Goal: Check status: Check status

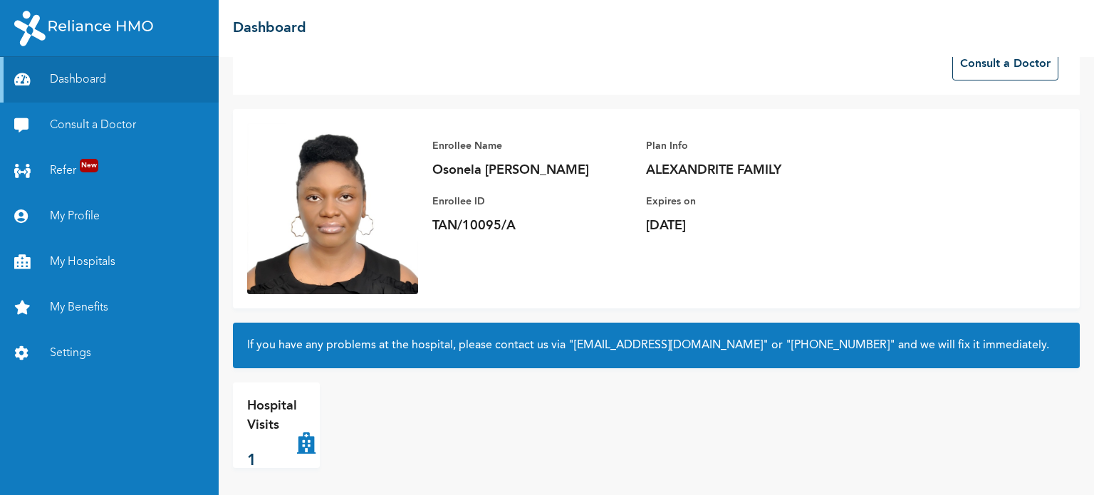
scroll to position [38, 0]
click at [285, 461] on p "1" at bounding box center [272, 460] width 50 height 23
click at [285, 441] on div "Hospital Visits 1" at bounding box center [272, 424] width 50 height 57
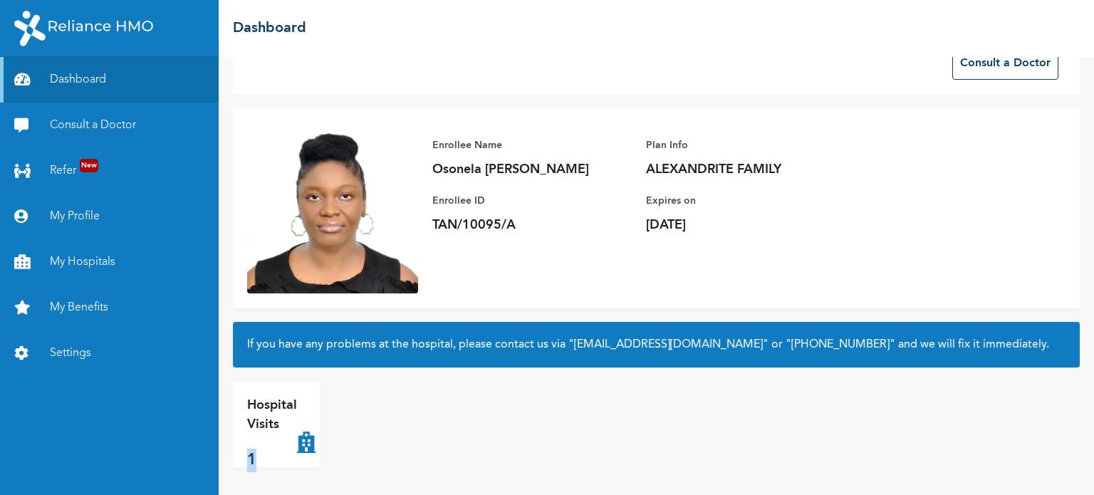
click at [375, 439] on div "Hospital Visits 1" at bounding box center [368, 424] width 271 height 85
click at [303, 442] on icon at bounding box center [306, 424] width 19 height 57
click at [303, 441] on icon at bounding box center [306, 424] width 19 height 57
click at [396, 430] on div "Hospital Visits 1" at bounding box center [368, 424] width 271 height 85
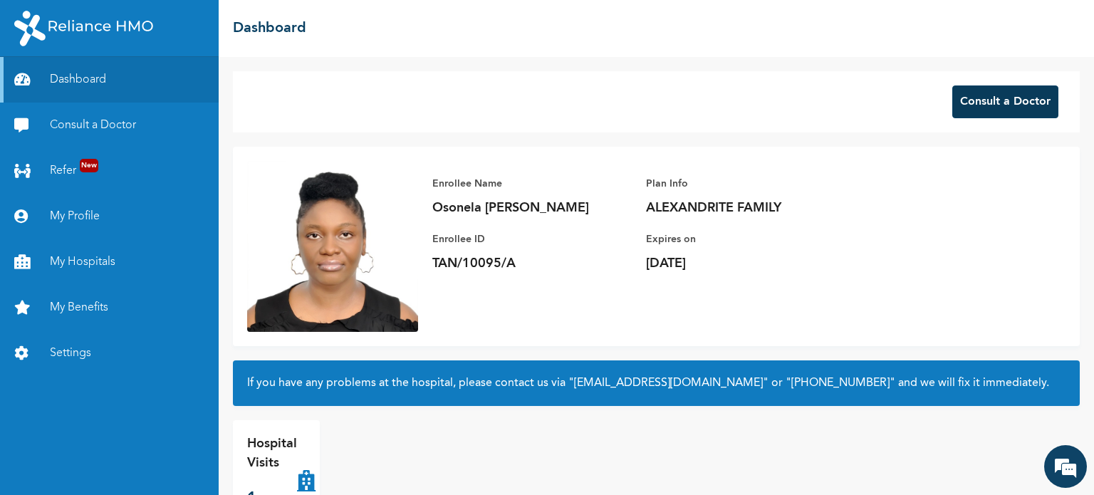
click at [981, 116] on button "Consult a Doctor" at bounding box center [1005, 101] width 106 height 33
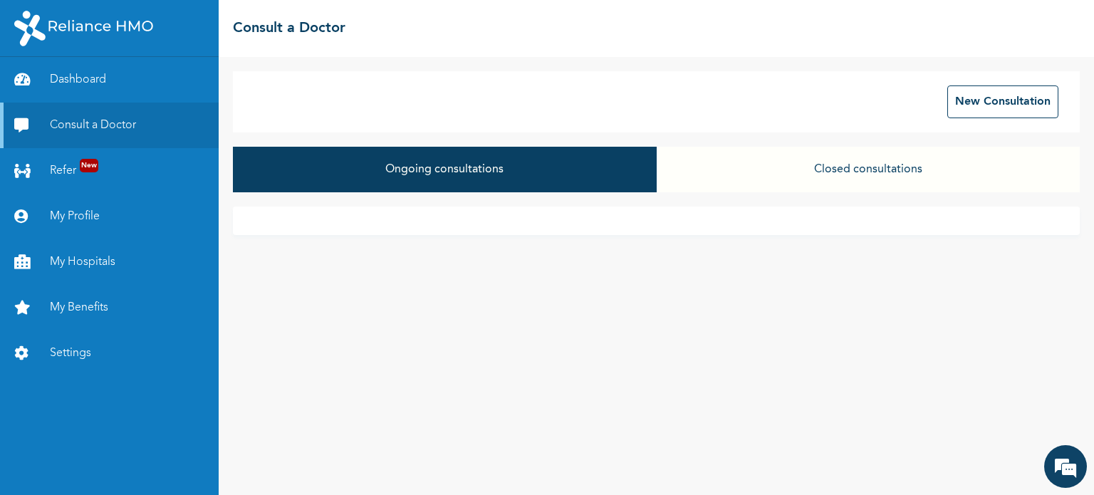
click at [743, 178] on button "Closed consultations" at bounding box center [868, 170] width 423 height 46
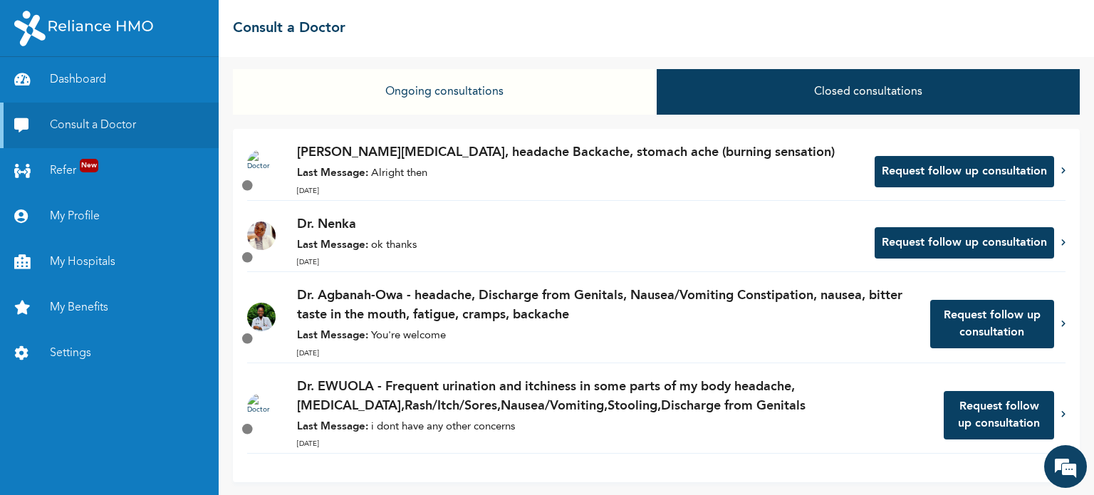
click at [425, 156] on p "[PERSON_NAME][MEDICAL_DATA], headache Backache, stomach ache (burning sensation)" at bounding box center [578, 152] width 563 height 19
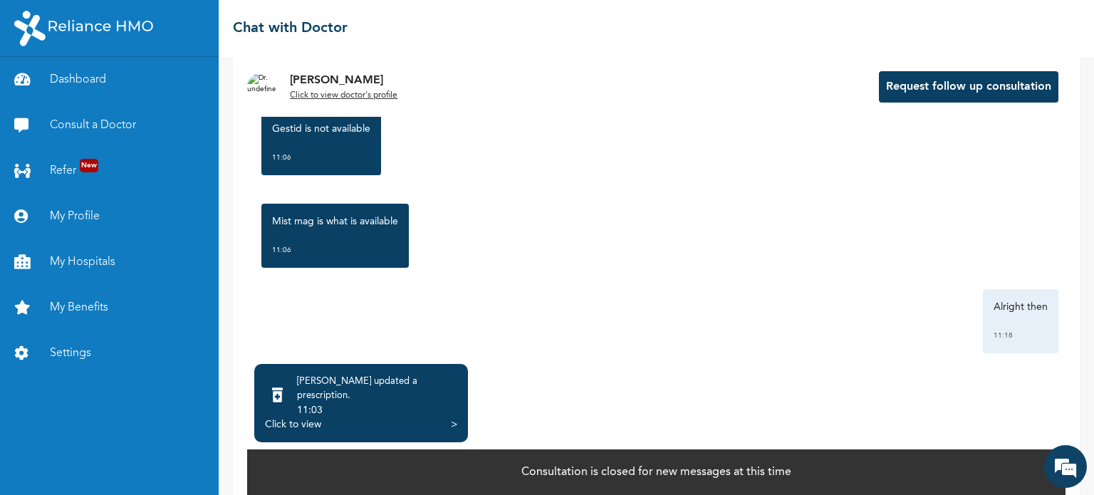
scroll to position [88, 0]
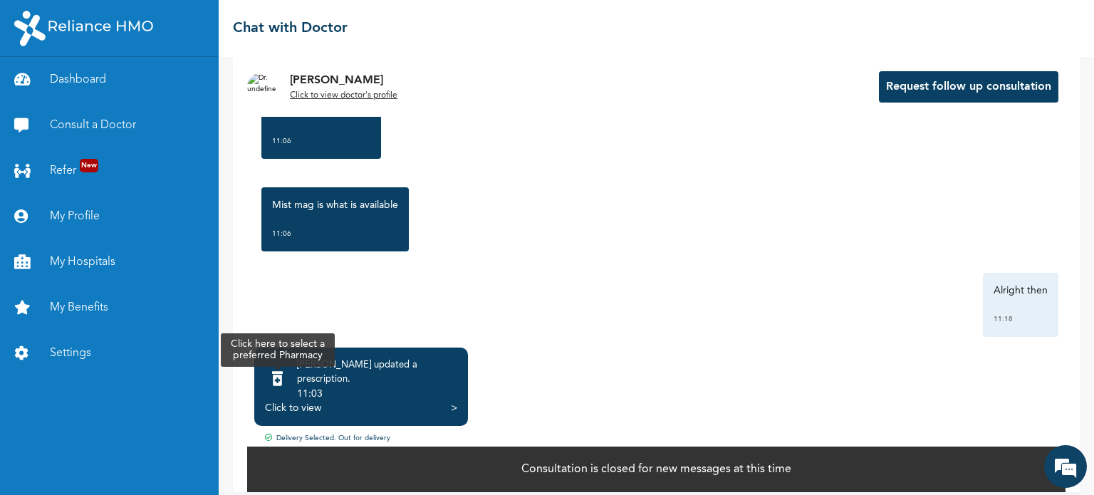
click at [283, 372] on icon at bounding box center [277, 379] width 11 height 14
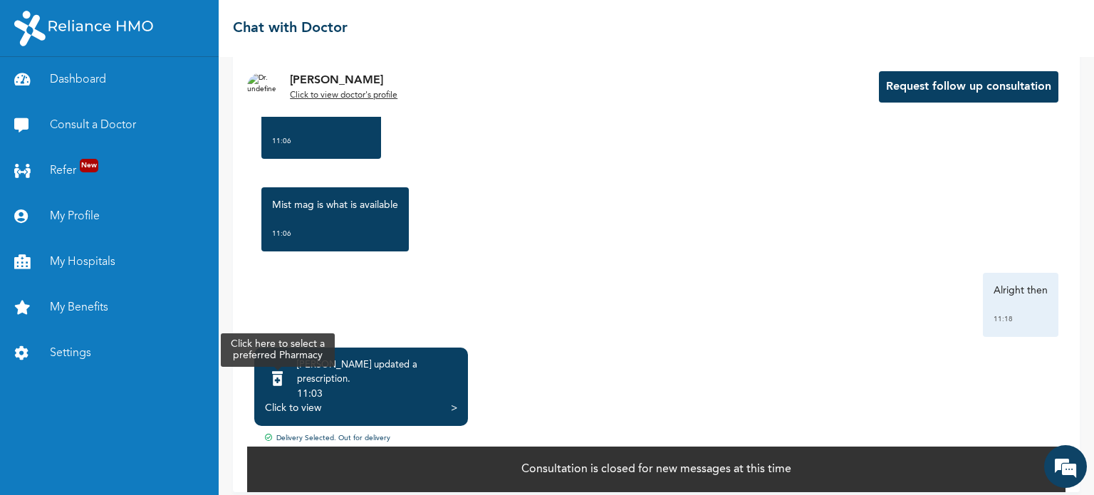
click at [283, 372] on icon at bounding box center [277, 379] width 11 height 14
click at [283, 376] on icon at bounding box center [277, 379] width 11 height 14
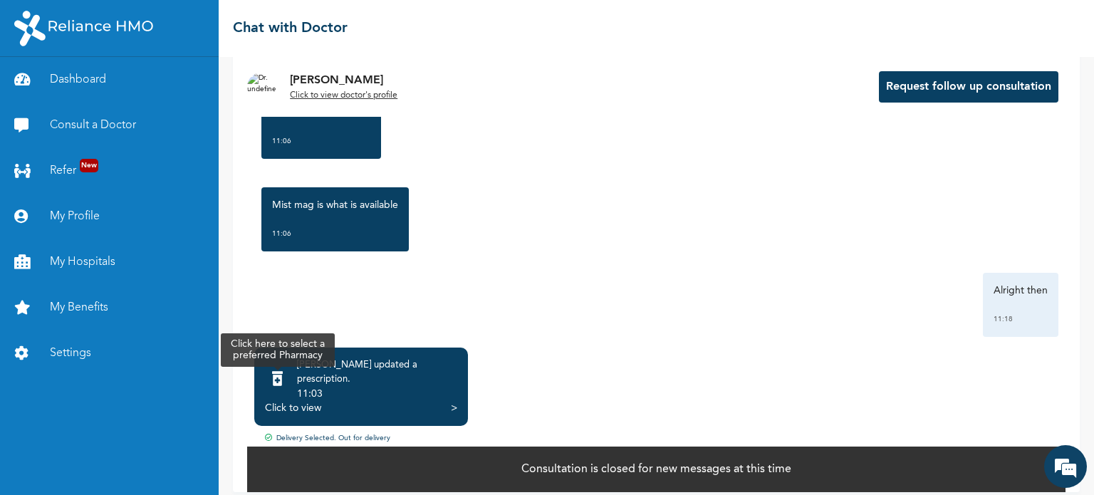
click at [283, 376] on icon at bounding box center [277, 379] width 11 height 14
drag, startPoint x: 293, startPoint y: 376, endPoint x: 345, endPoint y: 370, distance: 51.7
click at [283, 375] on icon at bounding box center [277, 379] width 11 height 14
click at [347, 370] on div "[PERSON_NAME] updated a prescription ." at bounding box center [377, 372] width 160 height 28
click at [304, 401] on div "Click to view" at bounding box center [293, 408] width 56 height 14
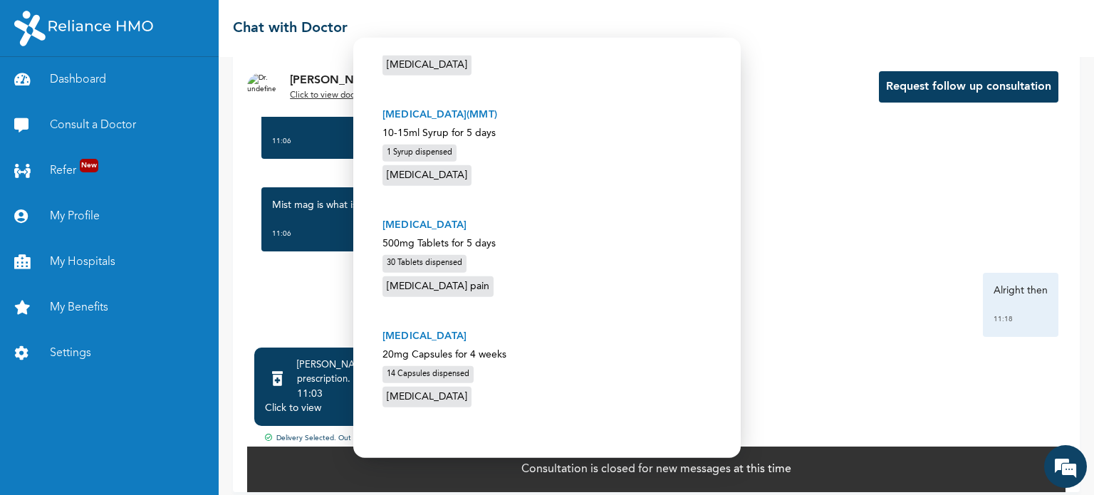
scroll to position [0, 0]
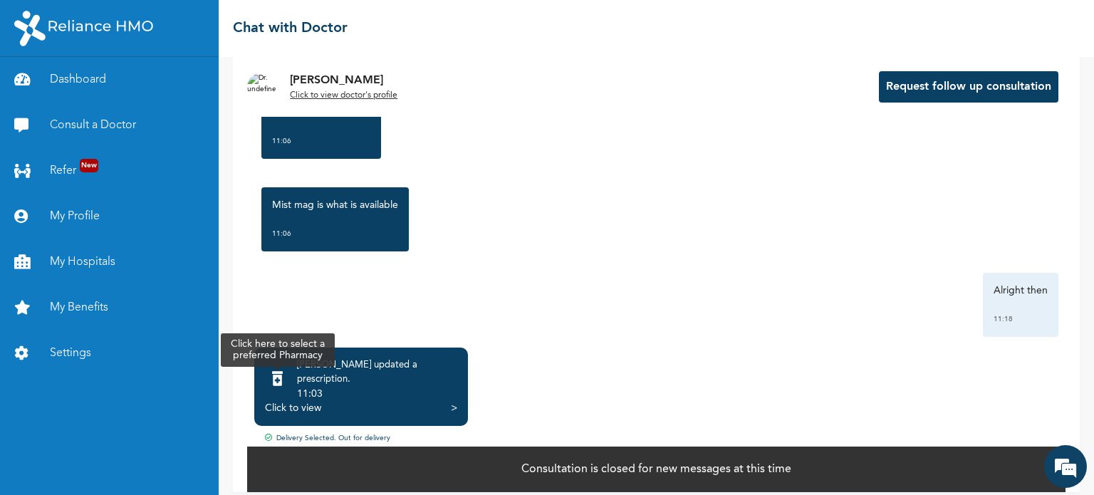
click at [283, 375] on icon at bounding box center [277, 379] width 11 height 14
click at [283, 376] on icon at bounding box center [277, 379] width 11 height 14
click at [283, 377] on icon at bounding box center [277, 379] width 11 height 14
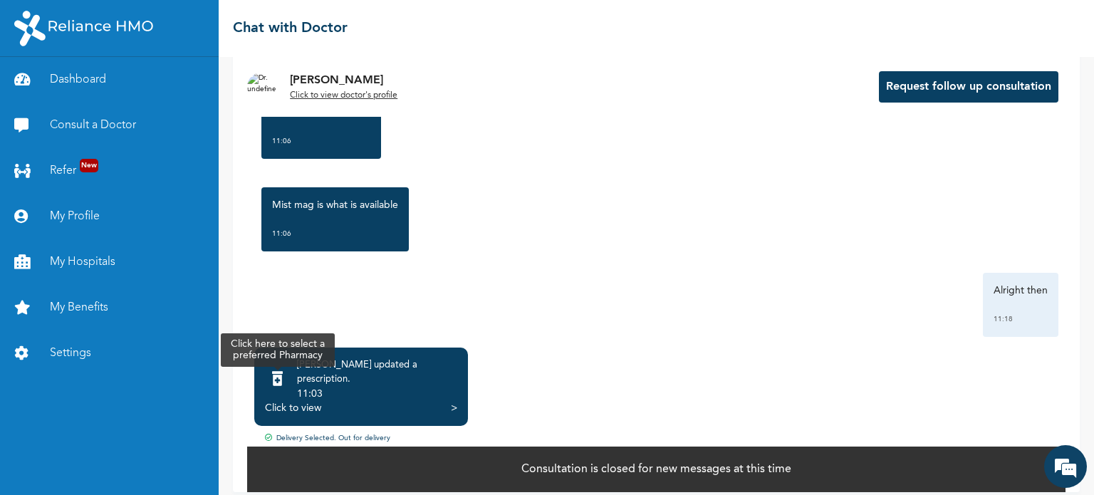
click at [283, 377] on icon at bounding box center [277, 379] width 11 height 14
click at [283, 378] on icon at bounding box center [277, 379] width 11 height 14
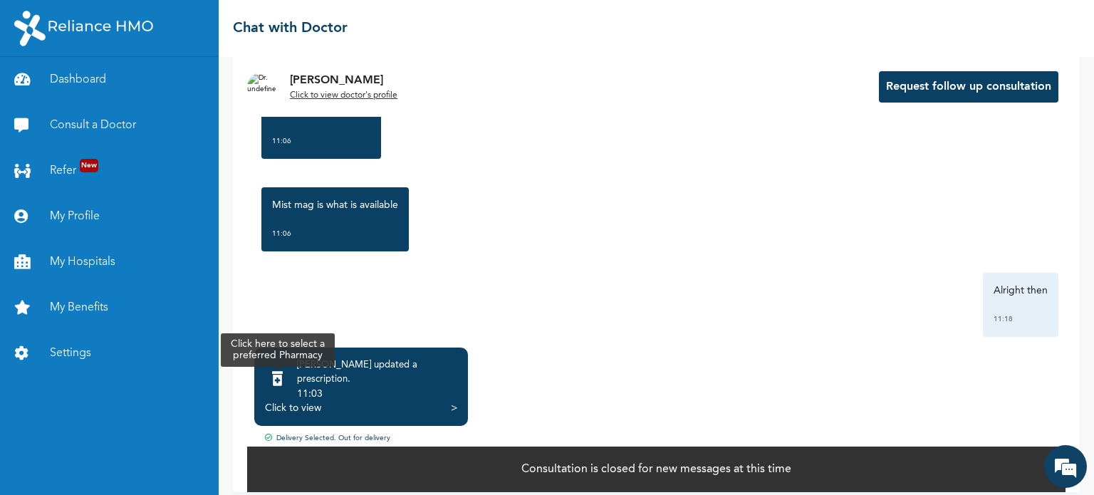
click at [283, 378] on icon at bounding box center [277, 379] width 11 height 14
click at [283, 377] on icon at bounding box center [277, 379] width 11 height 14
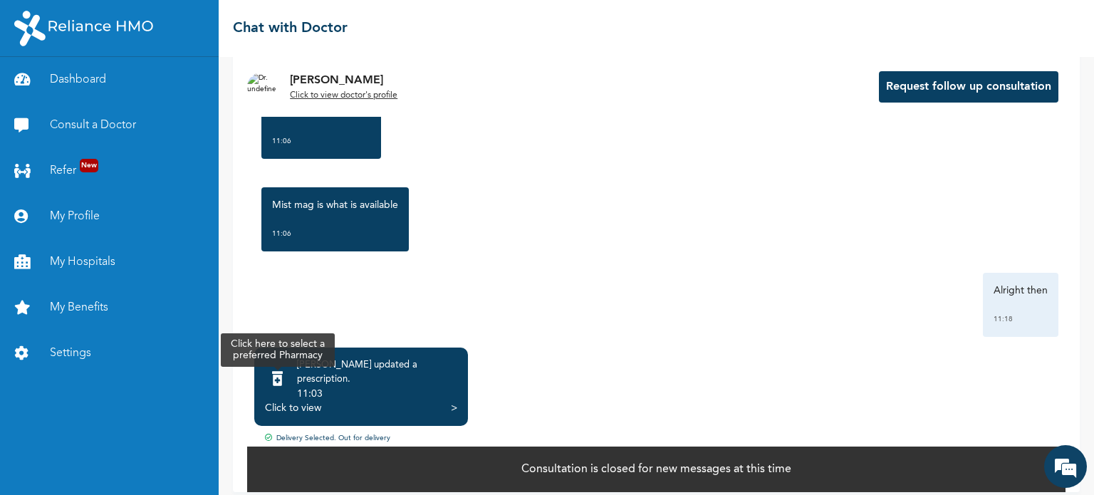
click at [283, 375] on icon at bounding box center [277, 379] width 11 height 14
drag, startPoint x: 291, startPoint y: 375, endPoint x: 279, endPoint y: 318, distance: 58.1
click at [279, 318] on div "[DATE] [MEDICAL_DATA], headache Backache, stomach ache (burning sensation) 09:5…" at bounding box center [656, 191] width 818 height 297
click at [285, 375] on div at bounding box center [277, 380] width 25 height 31
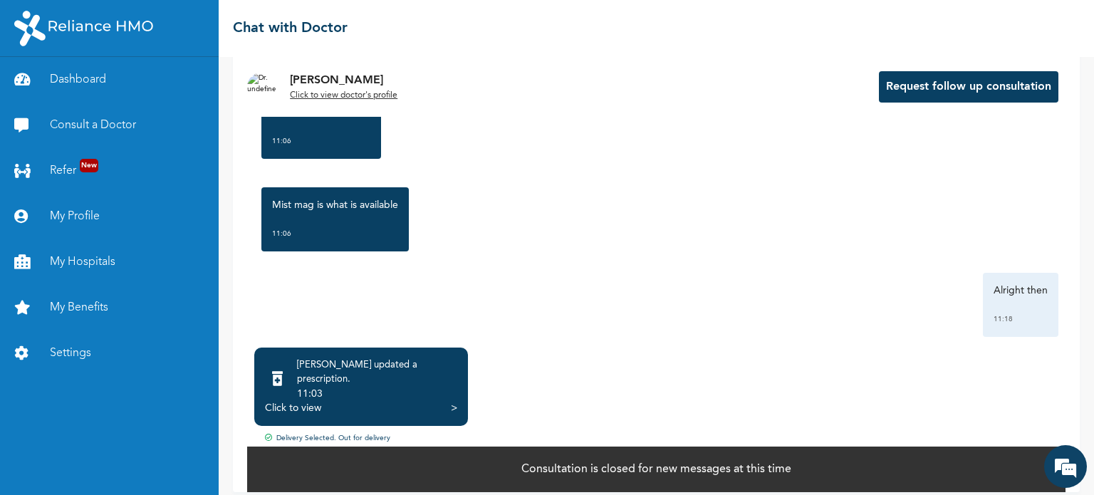
click at [286, 344] on div "[PERSON_NAME] updated a prescription . 11:03 Click to view > Delivery Selected.…" at bounding box center [656, 416] width 818 height 152
click at [283, 372] on icon at bounding box center [277, 379] width 11 height 14
click at [283, 377] on icon at bounding box center [277, 379] width 11 height 14
click at [283, 374] on icon at bounding box center [277, 379] width 11 height 14
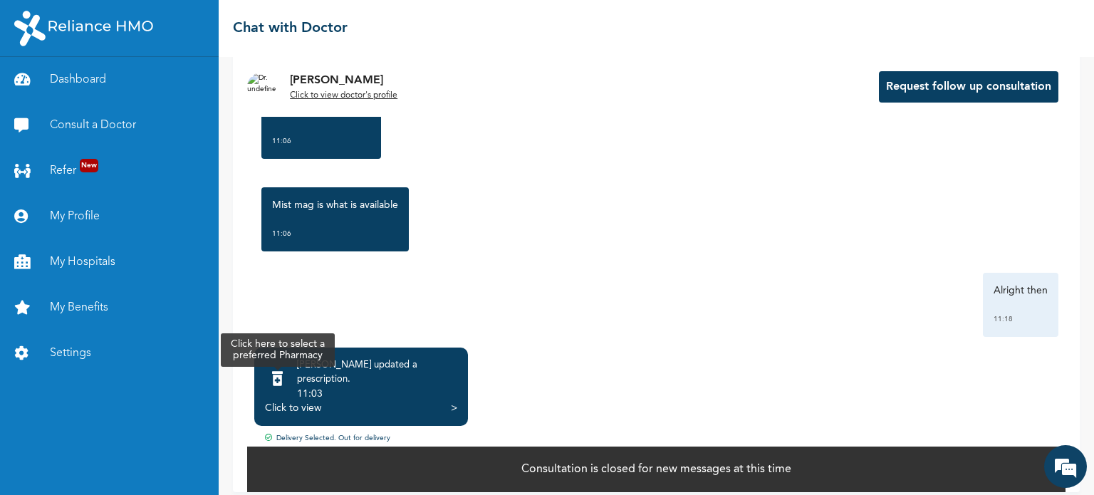
click at [283, 374] on icon at bounding box center [277, 379] width 11 height 14
drag, startPoint x: 295, startPoint y: 374, endPoint x: 295, endPoint y: 383, distance: 9.3
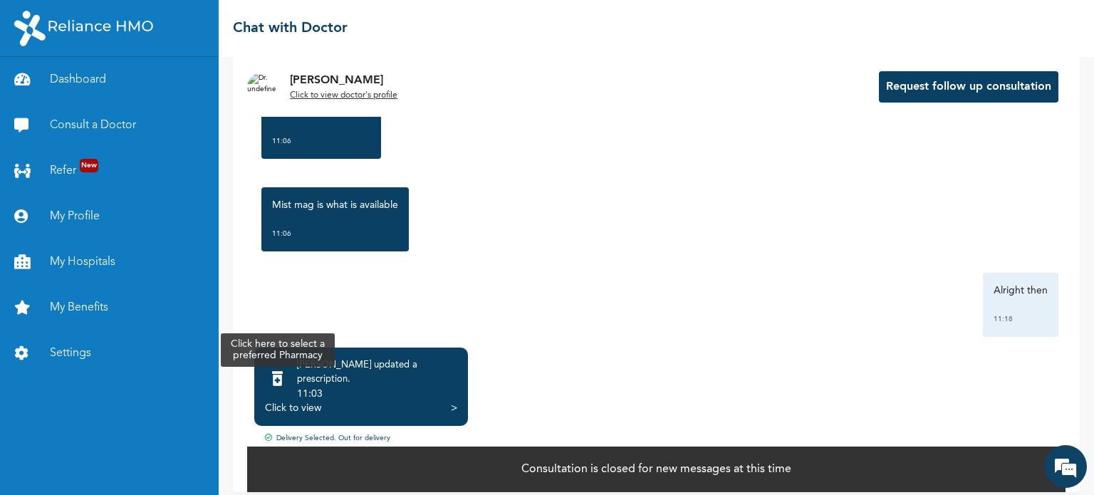
click at [290, 382] on div at bounding box center [277, 380] width 25 height 31
click at [296, 401] on div "Click to view" at bounding box center [293, 408] width 56 height 14
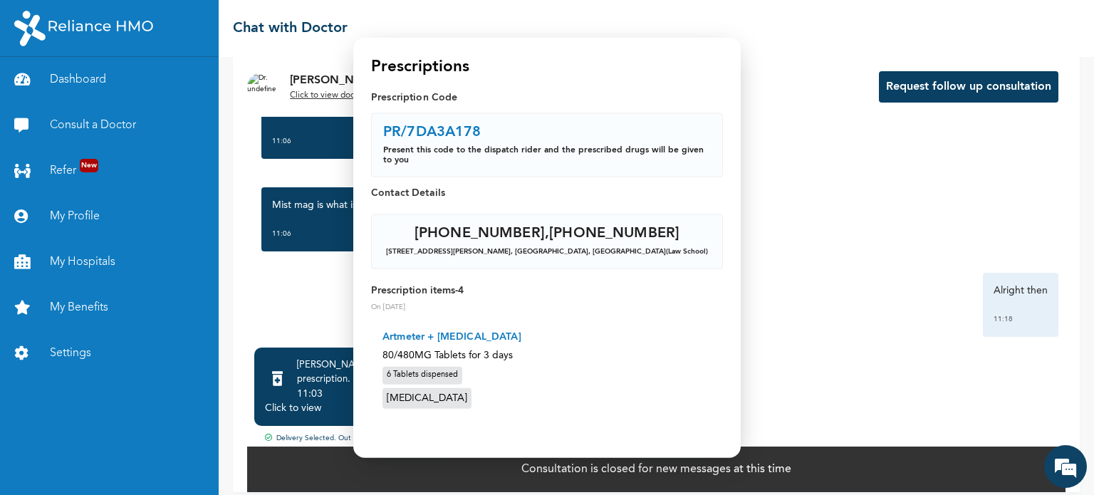
click at [422, 101] on p "Prescription Code" at bounding box center [547, 97] width 352 height 14
drag, startPoint x: 459, startPoint y: 223, endPoint x: 444, endPoint y: 301, distance: 79.7
click at [451, 243] on div "[PHONE_NUMBER] , [PHONE_NUMBER] [STREET_ADDRESS][PERSON_NAME] (Law School)" at bounding box center [547, 241] width 352 height 55
drag, startPoint x: 446, startPoint y: 313, endPoint x: 434, endPoint y: 355, distance: 43.0
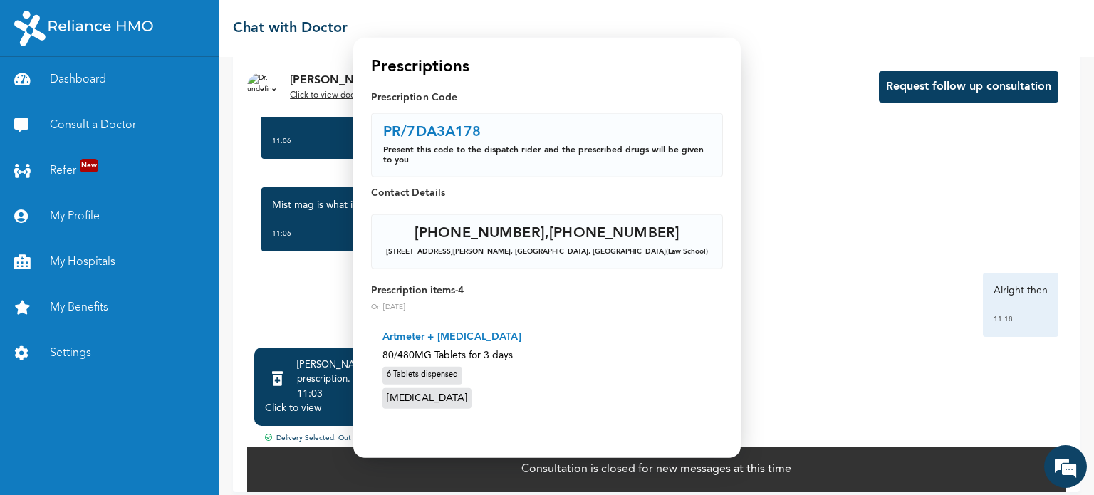
drag, startPoint x: 433, startPoint y: 359, endPoint x: 433, endPoint y: 370, distance: 10.7
click at [433, 362] on p "80/480MG Tablets for 3 days" at bounding box center [546, 355] width 329 height 15
drag, startPoint x: 433, startPoint y: 370, endPoint x: 482, endPoint y: 352, distance: 52.0
click at [434, 372] on div "6 Tablets dispensed" at bounding box center [422, 376] width 80 height 18
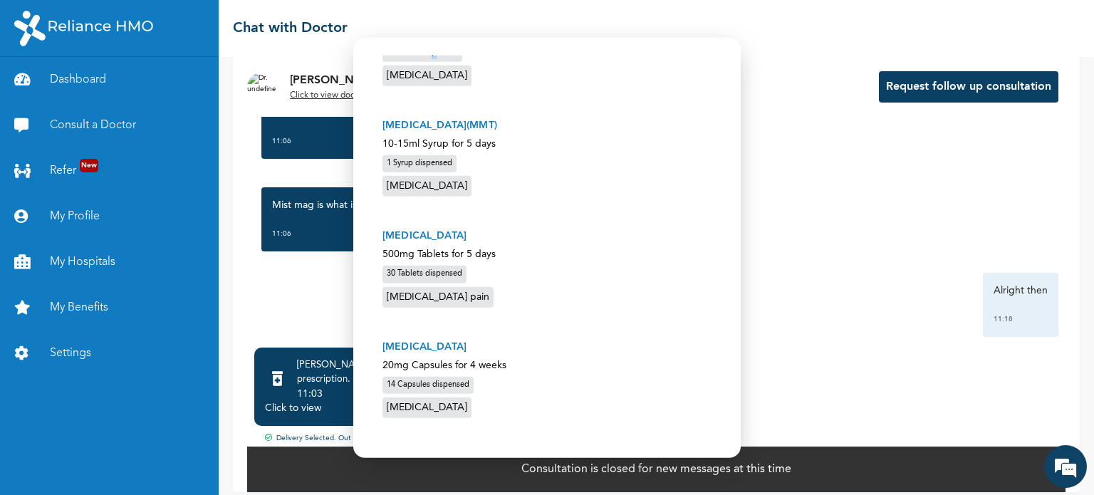
scroll to position [338, 0]
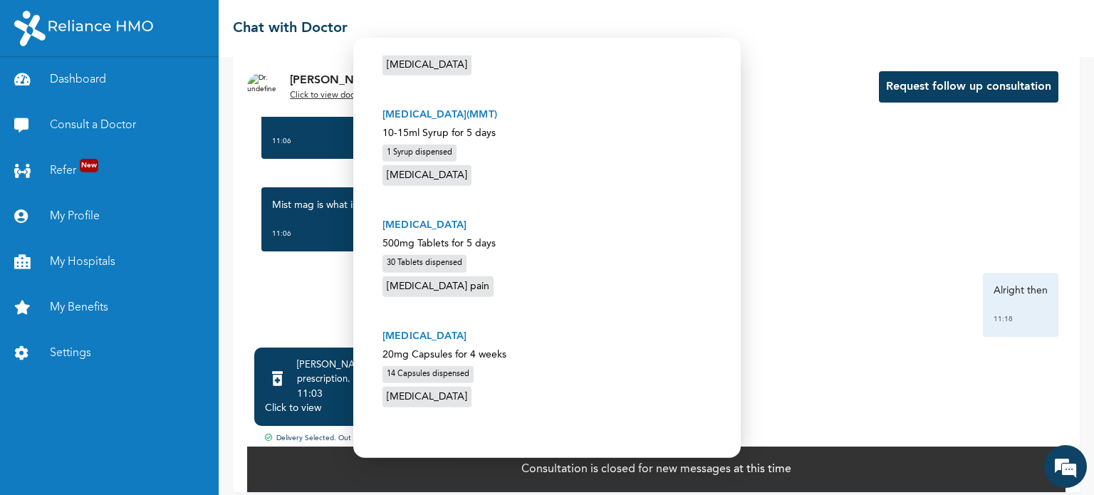
drag, startPoint x: 442, startPoint y: 335, endPoint x: 429, endPoint y: 340, distance: 14.4
click at [433, 340] on p "[MEDICAL_DATA]" at bounding box center [546, 335] width 329 height 15
click at [427, 342] on p "[MEDICAL_DATA]" at bounding box center [546, 335] width 329 height 15
click at [411, 333] on p "[MEDICAL_DATA]" at bounding box center [546, 335] width 329 height 15
drag, startPoint x: 412, startPoint y: 330, endPoint x: 389, endPoint y: 324, distance: 23.5
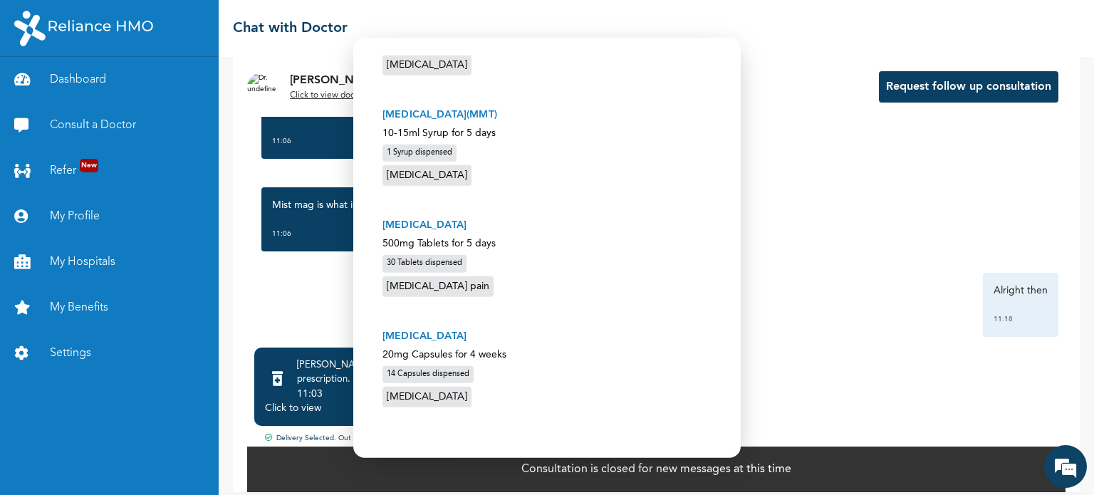
click at [411, 330] on p "[MEDICAL_DATA]" at bounding box center [546, 335] width 329 height 15
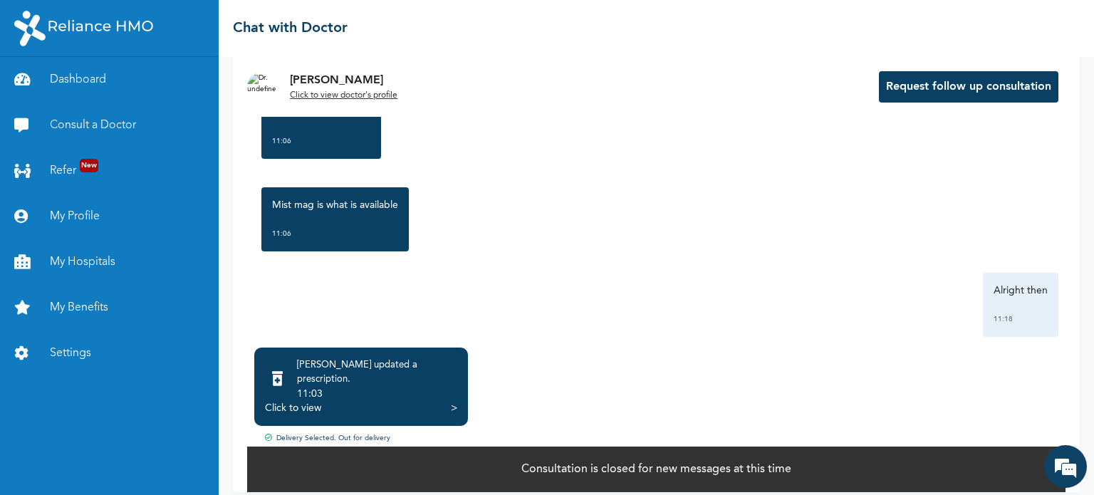
click at [329, 433] on div "Delivery Selected. Out for delivery" at bounding box center [656, 439] width 818 height 12
click at [290, 372] on div at bounding box center [277, 380] width 25 height 31
click at [283, 375] on icon at bounding box center [277, 379] width 11 height 14
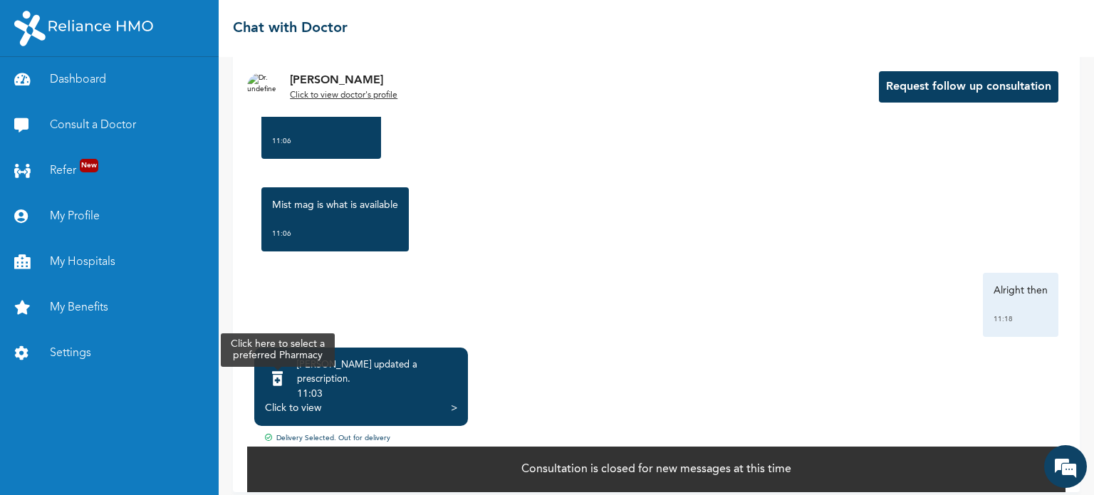
click at [283, 374] on icon at bounding box center [277, 379] width 11 height 14
click at [283, 373] on icon at bounding box center [277, 379] width 11 height 14
click at [753, 461] on p "Consultation is closed for new messages at this time" at bounding box center [656, 469] width 270 height 17
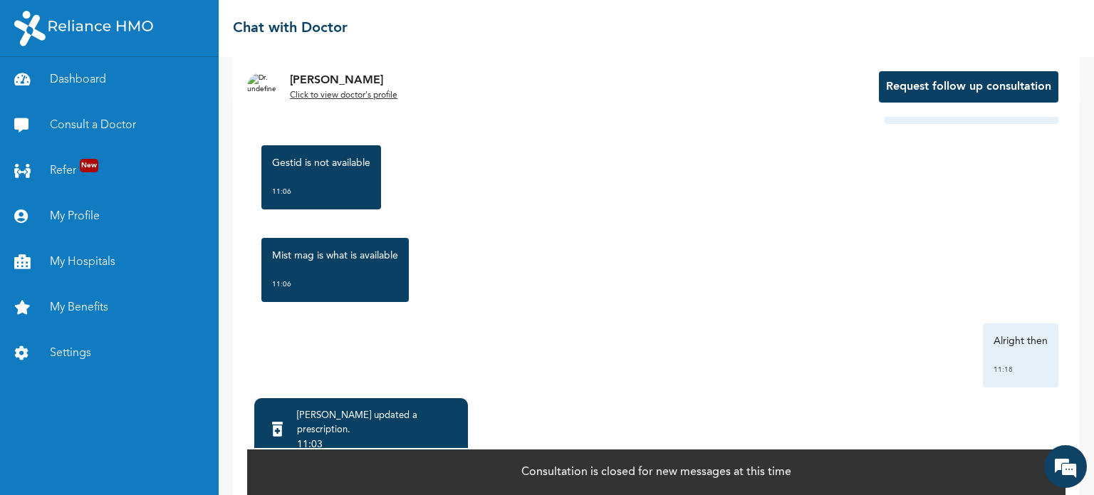
scroll to position [88, 0]
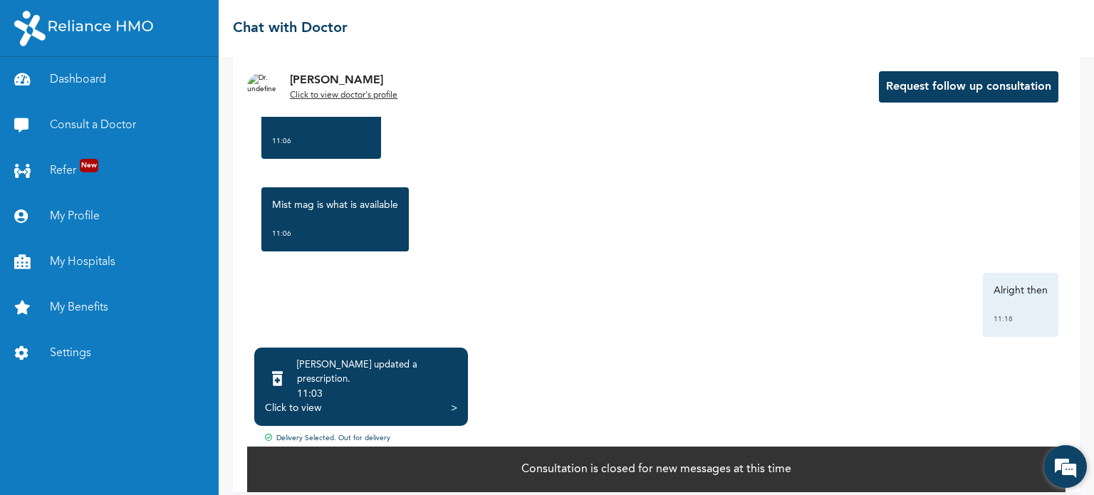
click at [1056, 468] on em at bounding box center [1065, 466] width 38 height 38
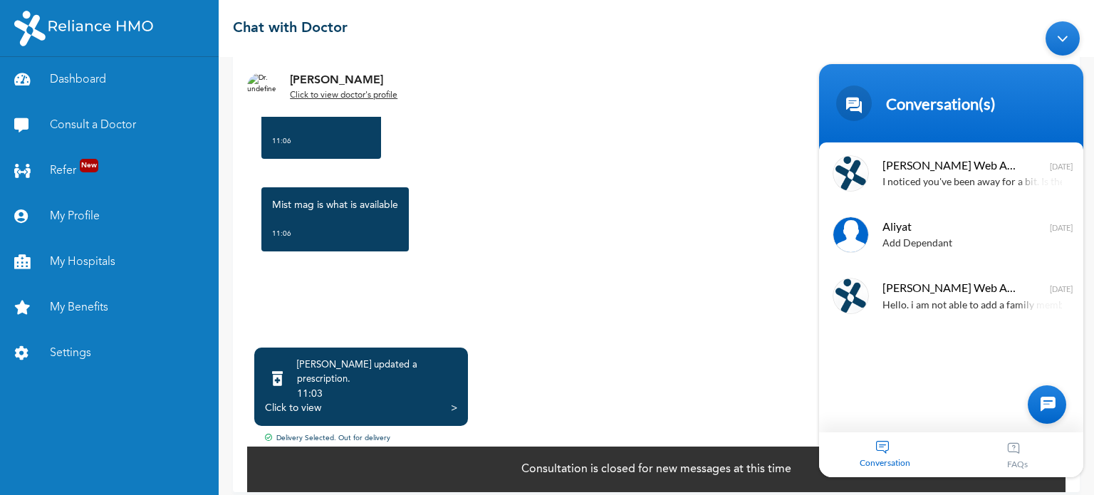
click at [1066, 47] on div "Minimize live chat window" at bounding box center [1062, 38] width 34 height 34
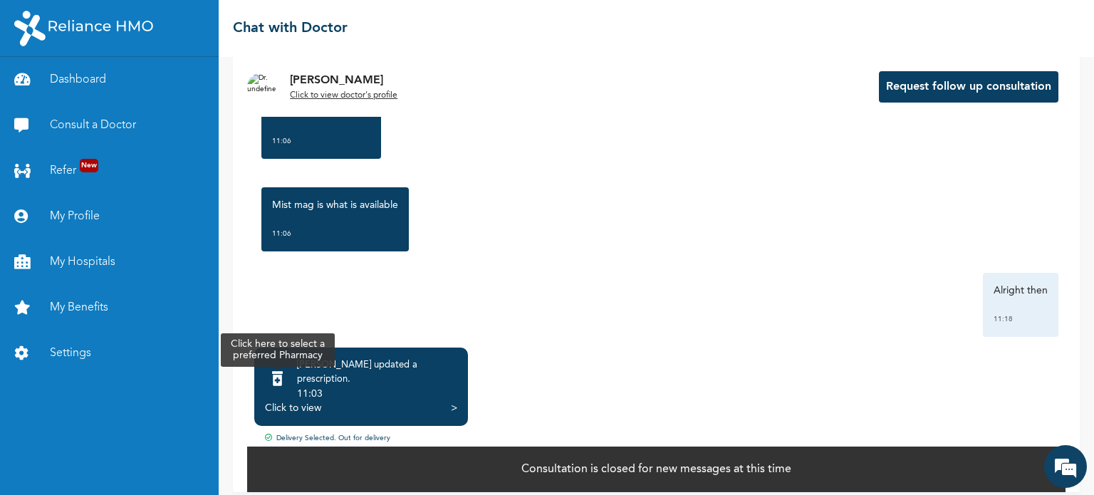
click at [286, 380] on div at bounding box center [277, 380] width 25 height 31
click at [283, 375] on icon at bounding box center [277, 379] width 11 height 14
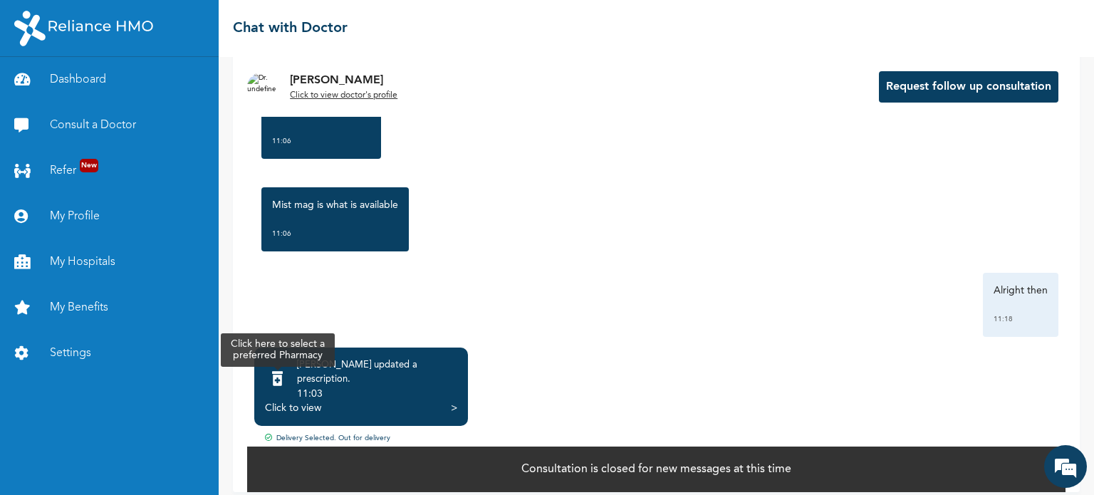
click at [283, 375] on icon at bounding box center [277, 379] width 11 height 14
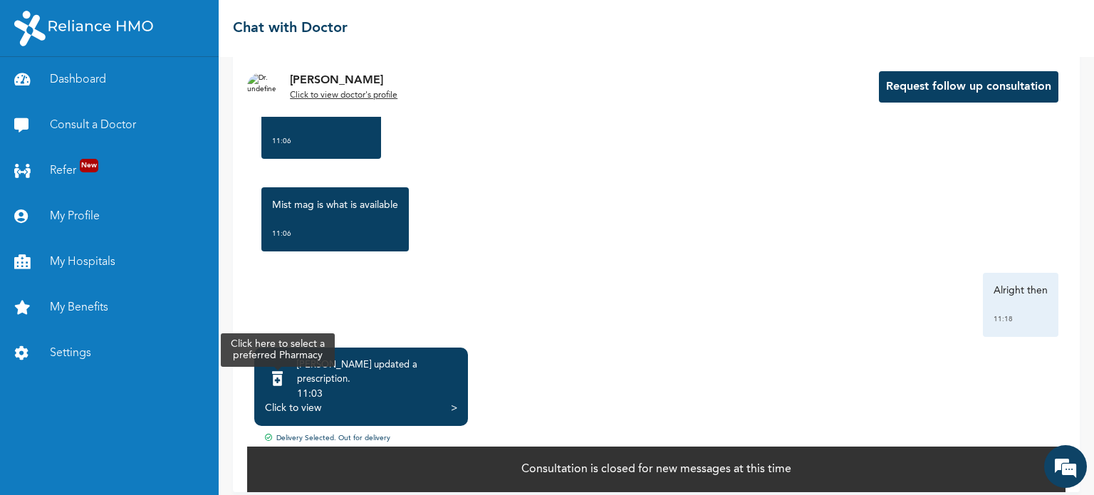
click at [283, 375] on icon at bounding box center [277, 379] width 11 height 14
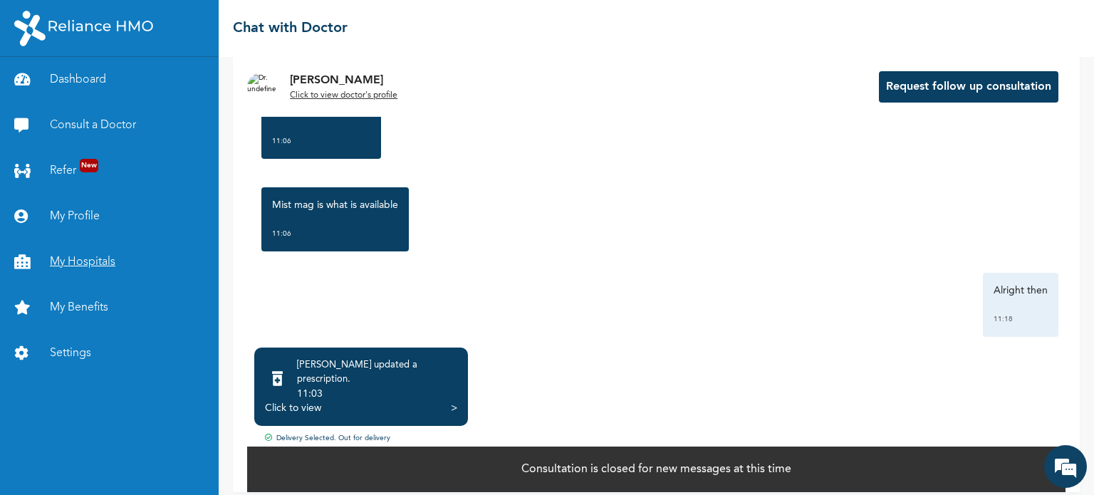
click at [83, 263] on link "My Hospitals" at bounding box center [109, 262] width 219 height 46
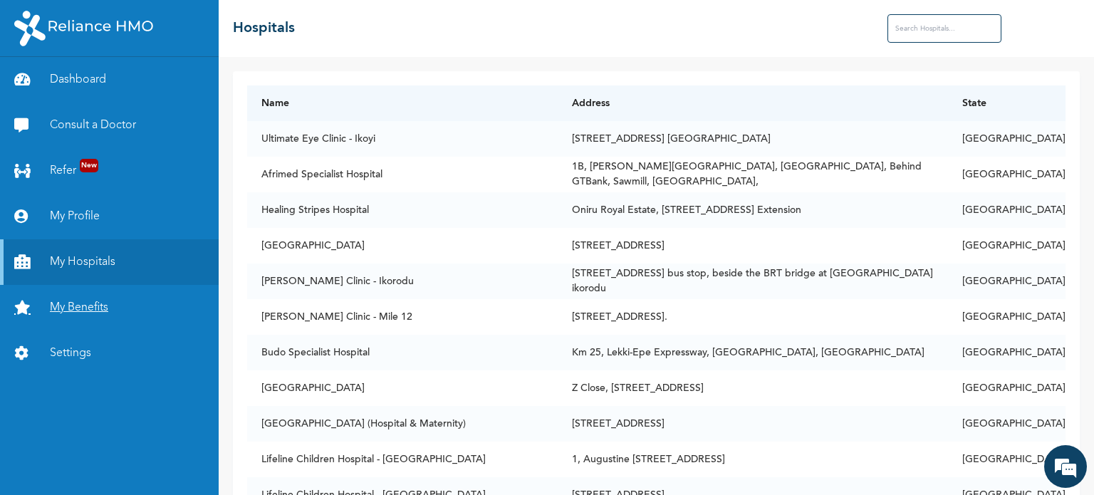
click at [90, 315] on link "My Benefits" at bounding box center [109, 308] width 219 height 46
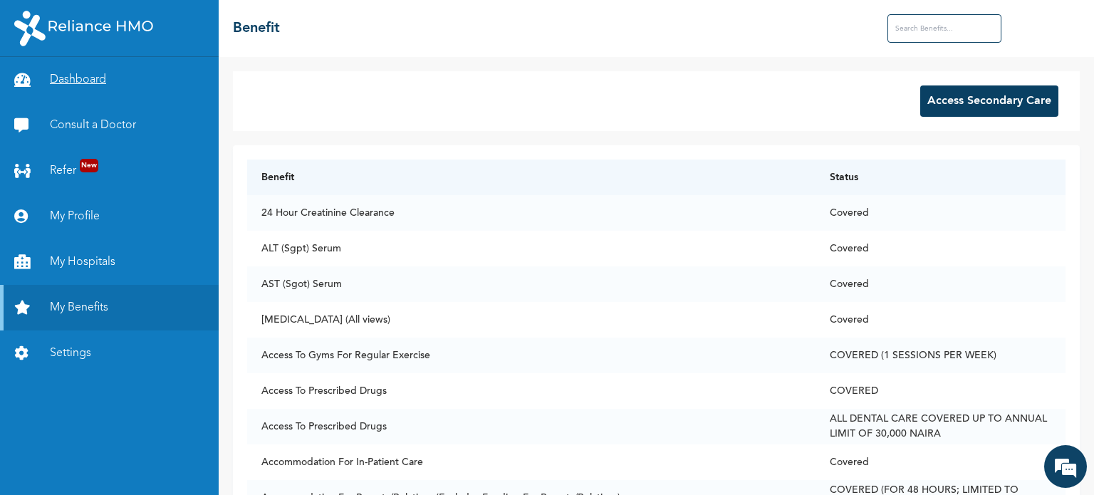
click at [88, 79] on link "Dashboard" at bounding box center [109, 80] width 219 height 46
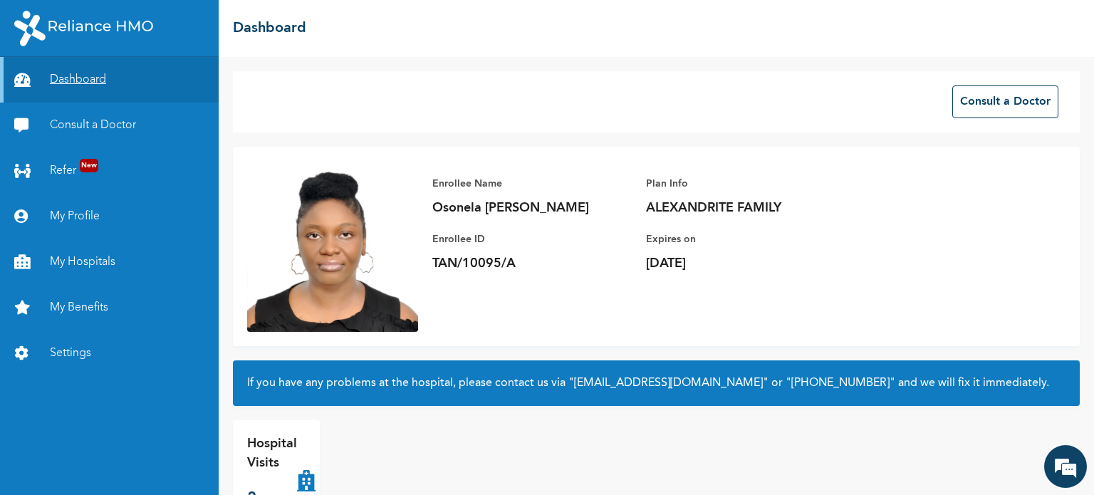
click at [66, 78] on link "Dashboard" at bounding box center [109, 80] width 219 height 46
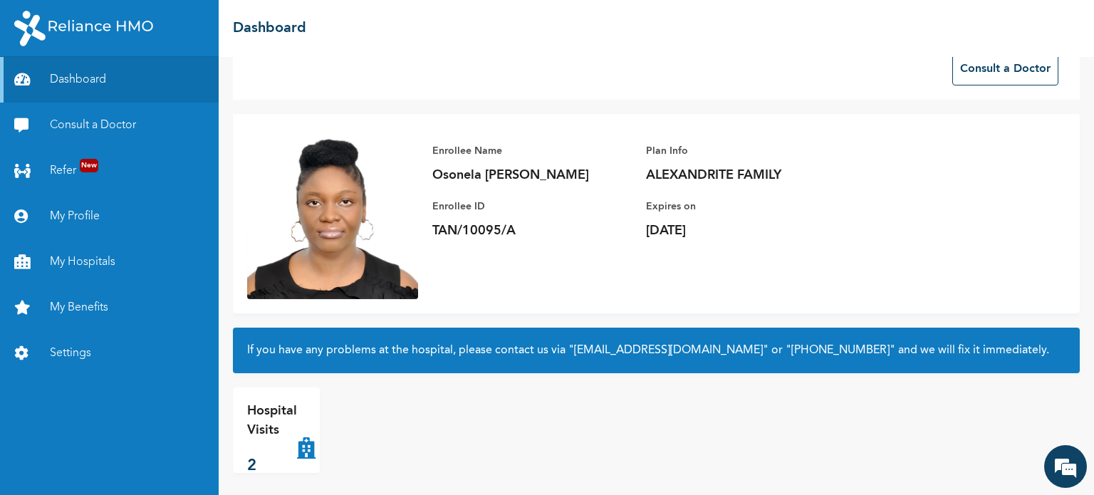
scroll to position [38, 0]
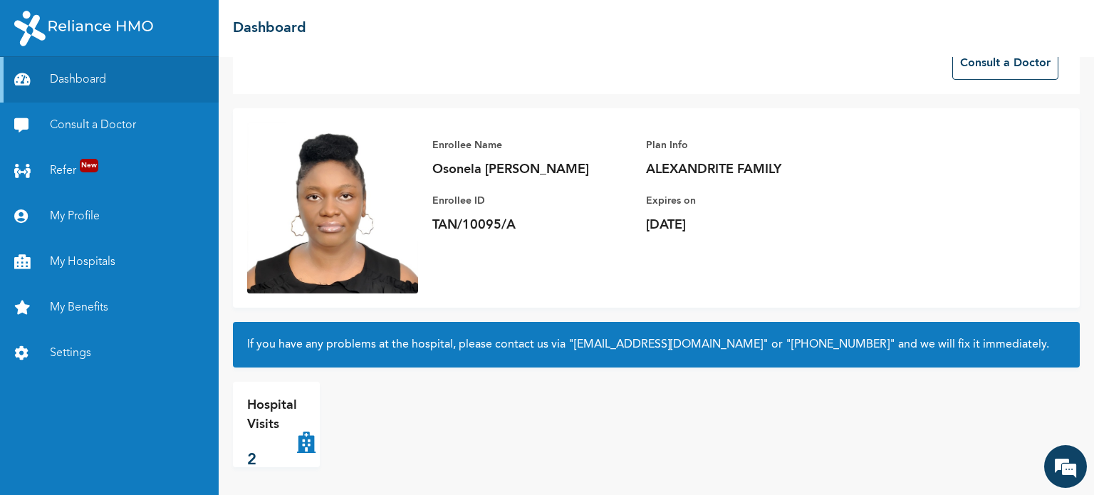
click at [291, 455] on p "2" at bounding box center [272, 460] width 50 height 23
click at [91, 77] on link "Dashboard" at bounding box center [109, 80] width 219 height 46
click at [86, 82] on link "Dashboard" at bounding box center [109, 80] width 219 height 46
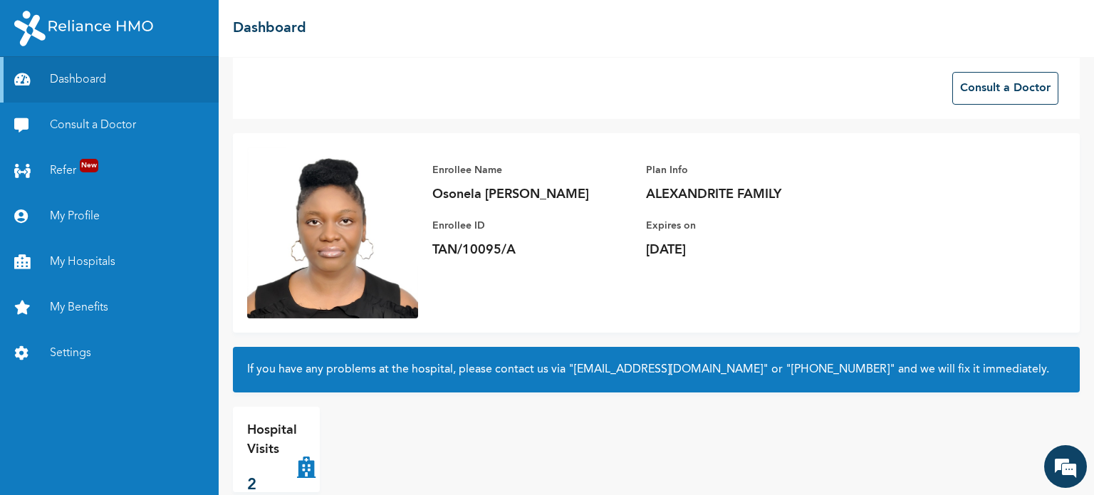
scroll to position [0, 0]
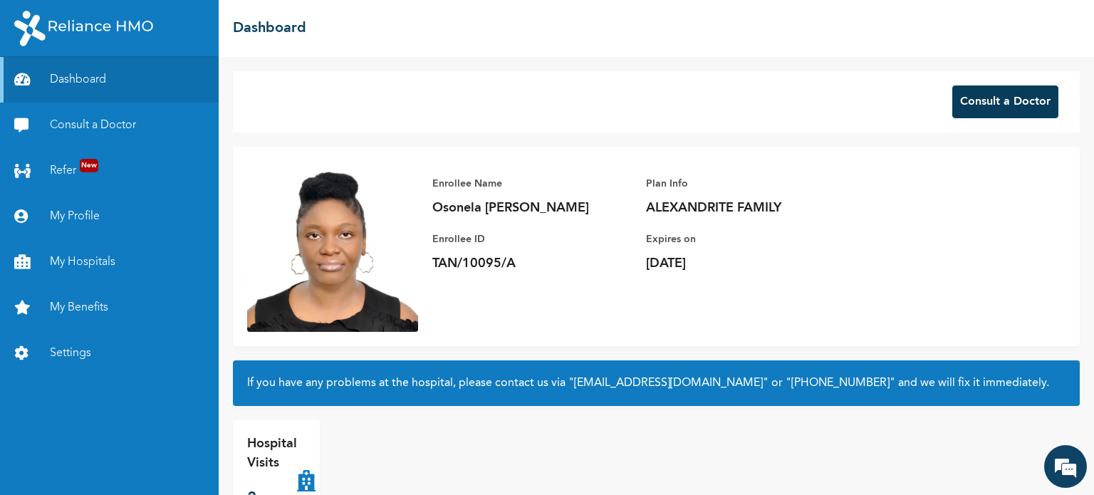
click at [994, 107] on button "Consult a Doctor" at bounding box center [1005, 101] width 106 height 33
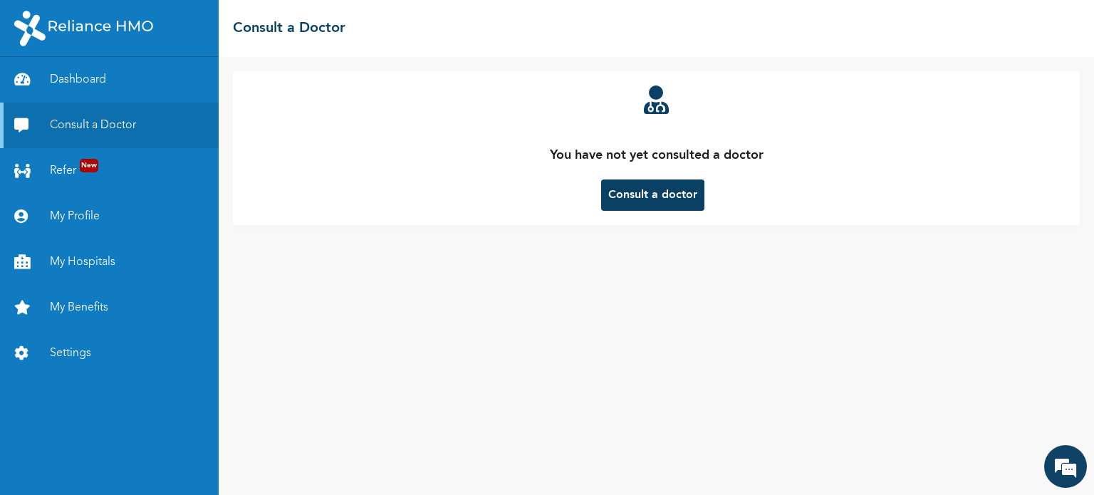
click at [665, 205] on button "Consult a doctor" at bounding box center [652, 194] width 103 height 31
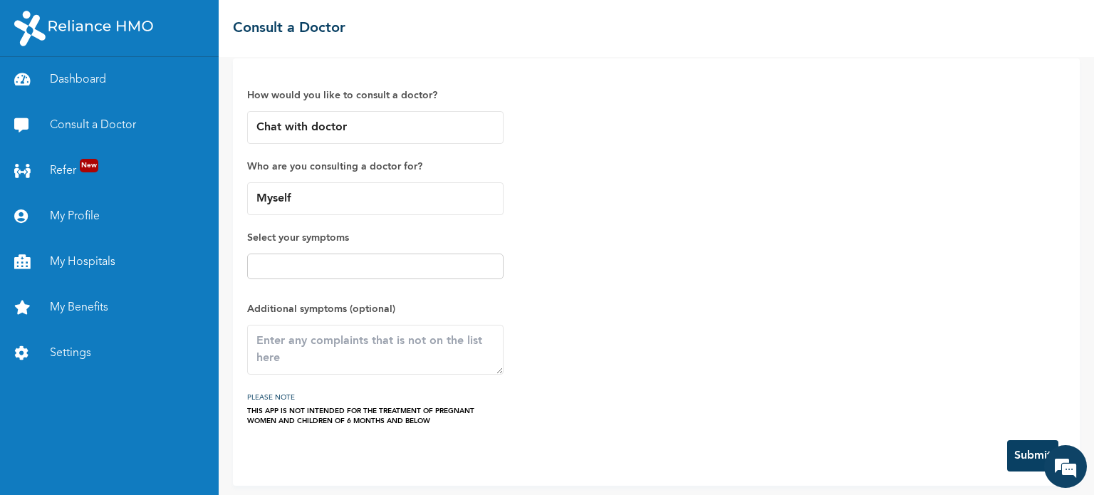
scroll to position [16, 0]
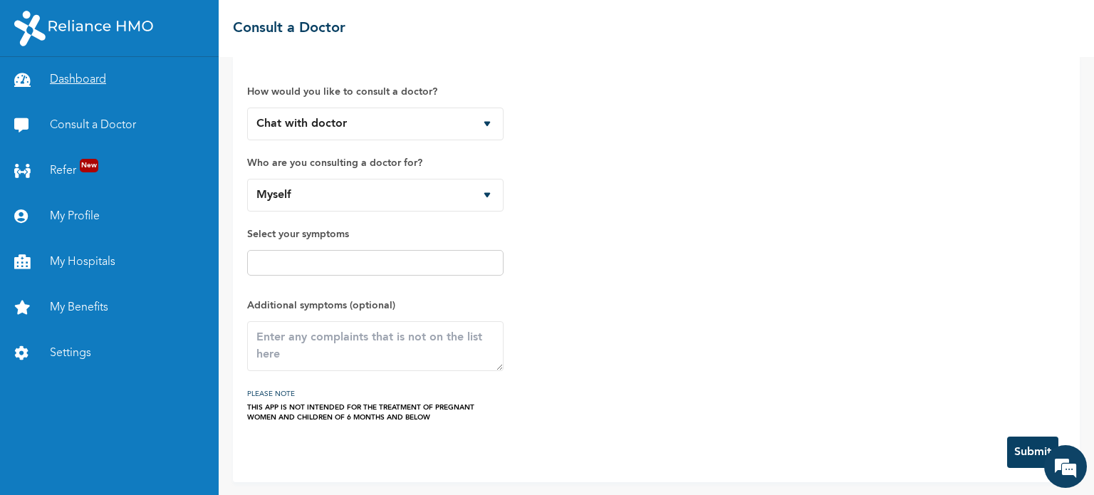
click at [73, 83] on link "Dashboard" at bounding box center [109, 80] width 219 height 46
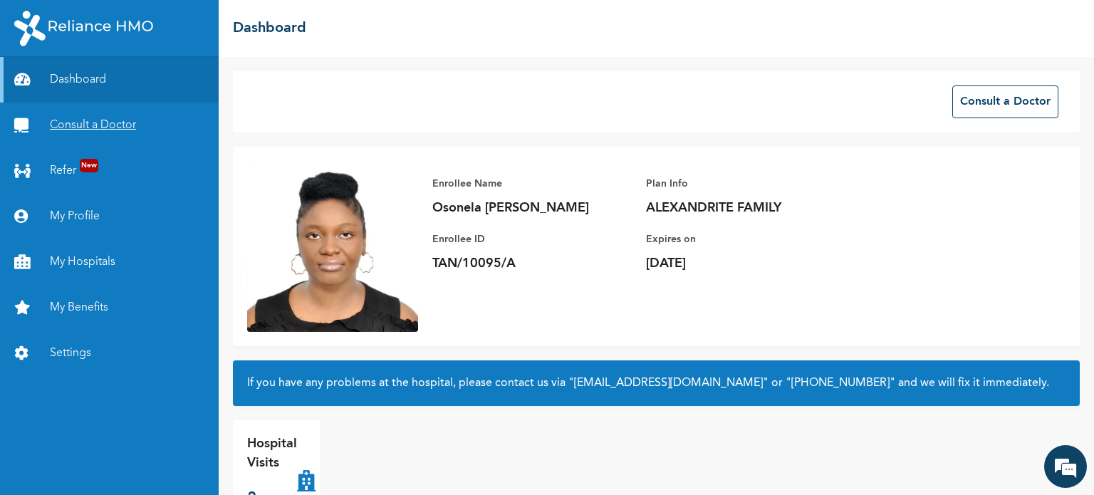
click at [126, 120] on link "Consult a Doctor" at bounding box center [109, 126] width 219 height 46
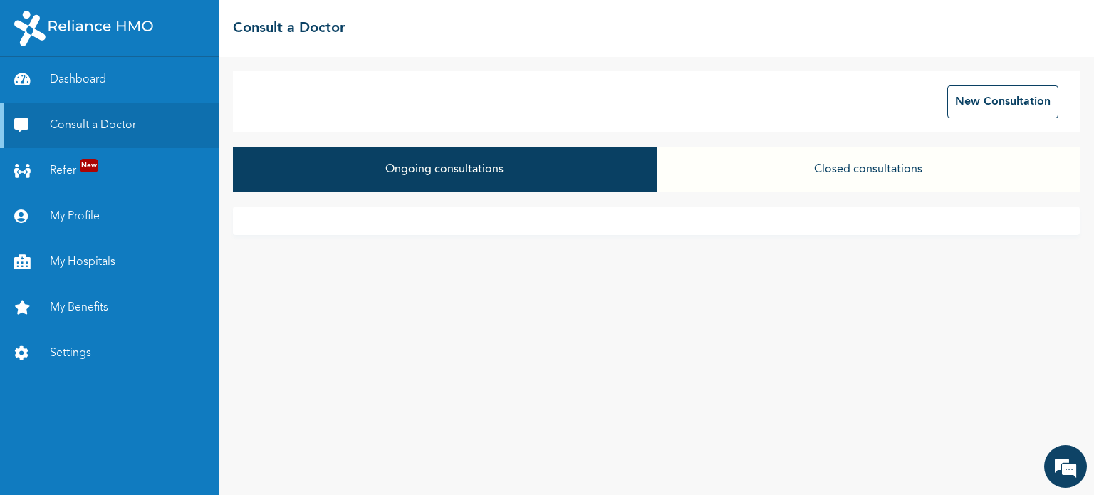
click at [927, 167] on button "Closed consultations" at bounding box center [868, 170] width 423 height 46
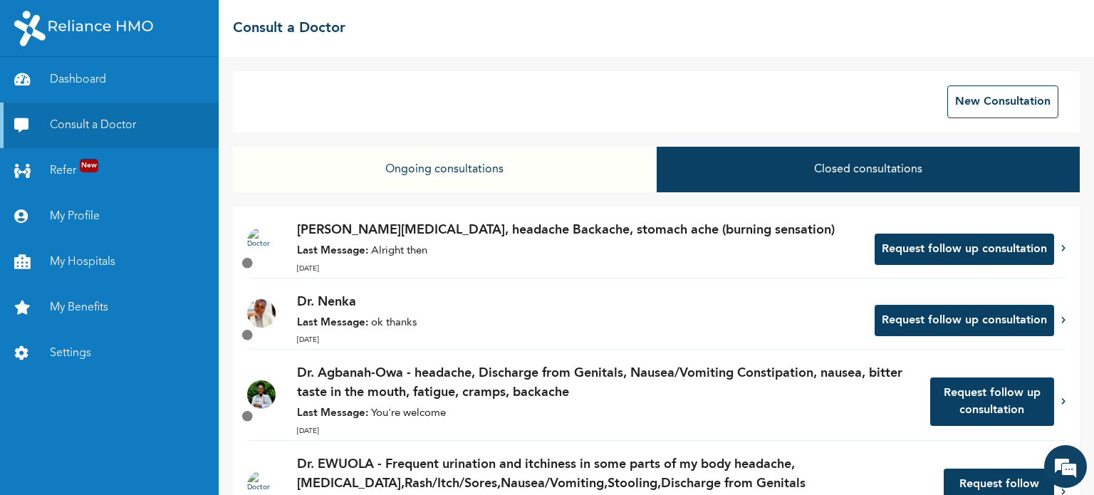
click at [647, 229] on p "[PERSON_NAME][MEDICAL_DATA], headache Backache, stomach ache (burning sensation)" at bounding box center [578, 230] width 563 height 19
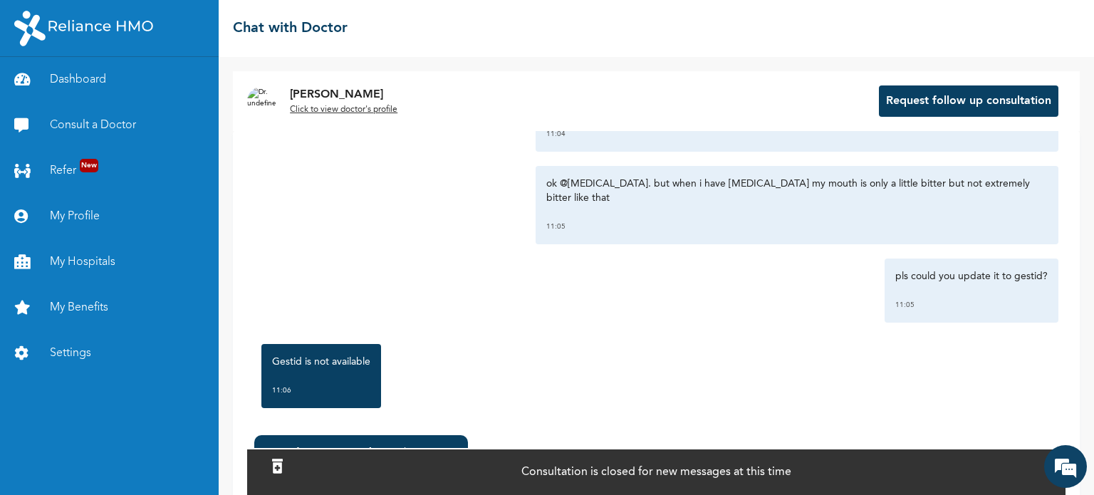
scroll to position [1594, 0]
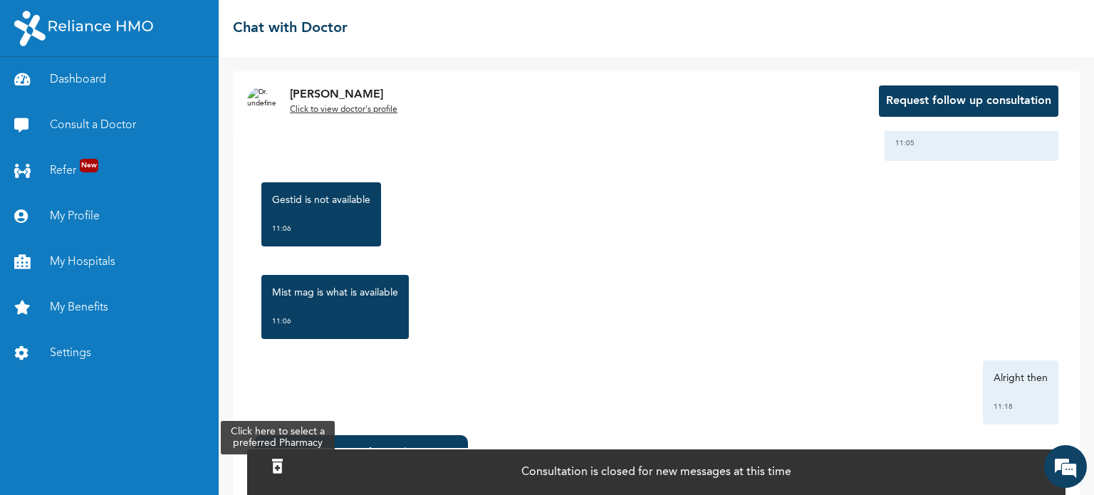
click at [283, 459] on icon at bounding box center [277, 466] width 11 height 14
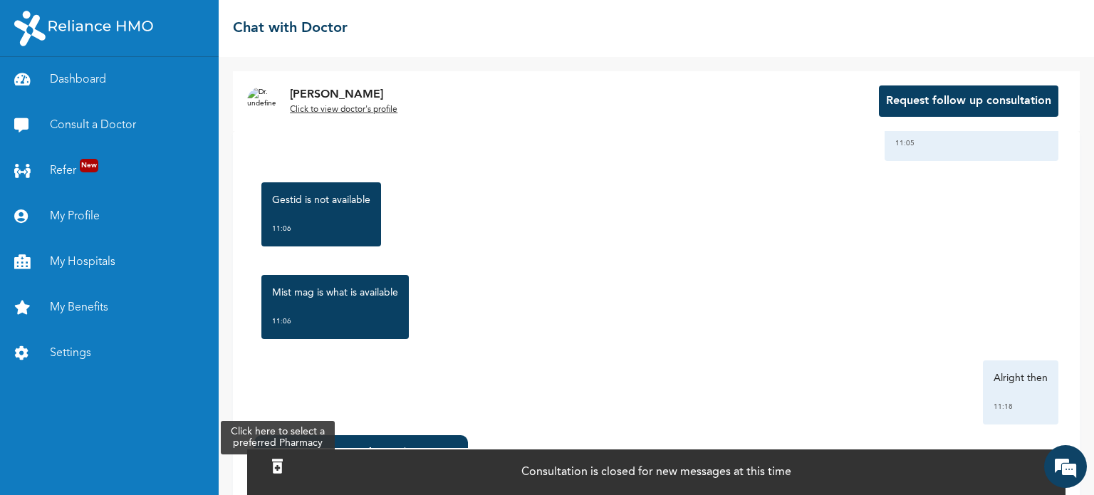
click at [283, 459] on icon at bounding box center [277, 466] width 11 height 14
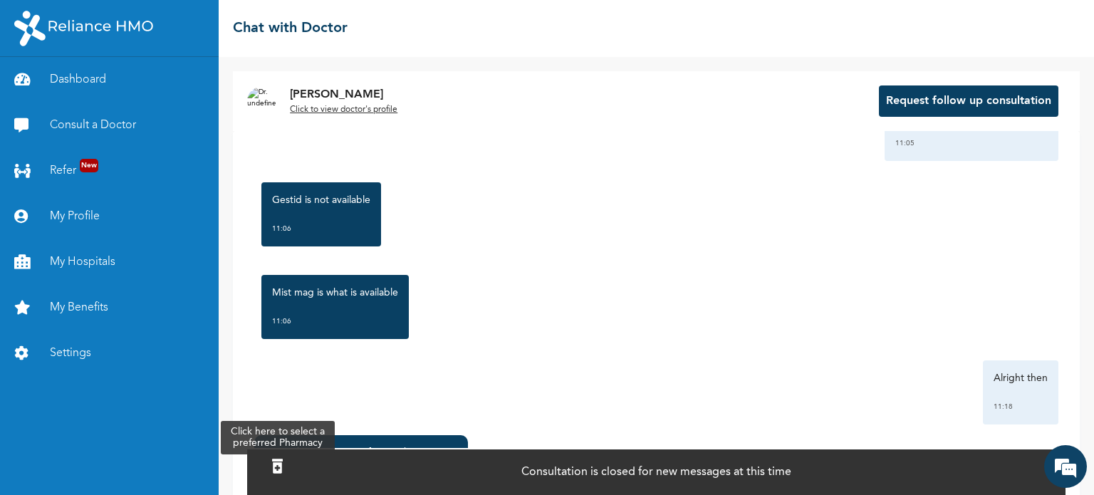
click at [283, 459] on icon at bounding box center [277, 466] width 11 height 14
click at [290, 452] on div at bounding box center [277, 467] width 25 height 31
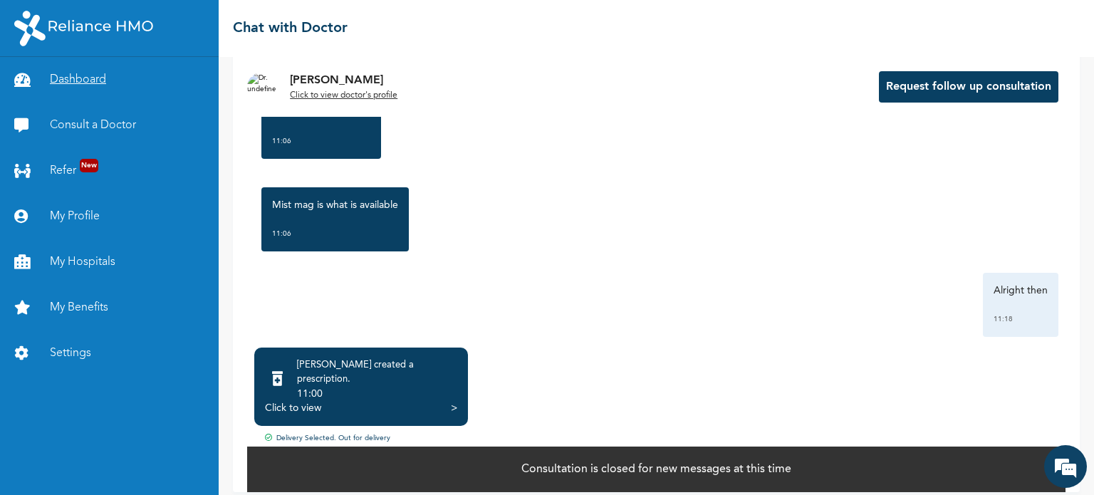
click at [77, 78] on link "Dashboard" at bounding box center [109, 80] width 219 height 46
